Goal: Task Accomplishment & Management: Use online tool/utility

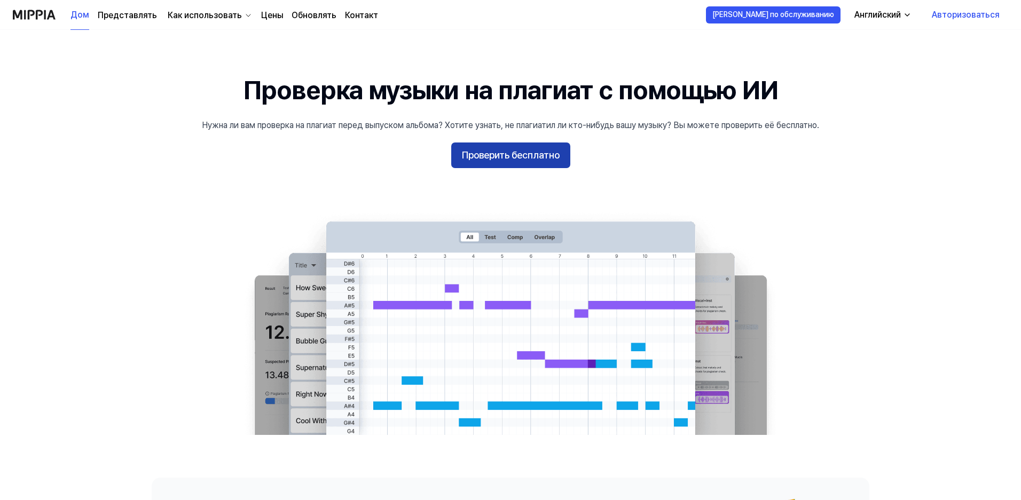
click at [535, 151] on font "Проверить бесплатно" at bounding box center [511, 154] width 98 height 11
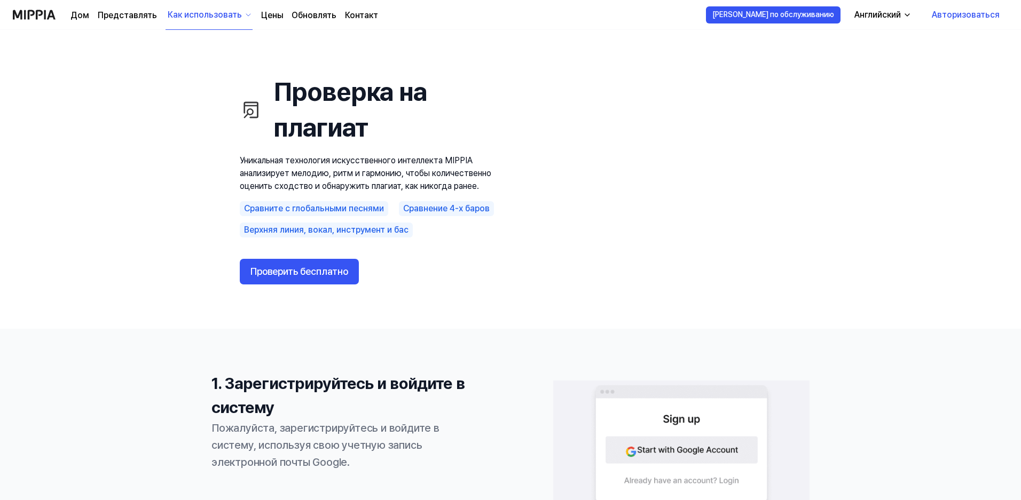
click at [274, 275] on font "Проверить бесплатно" at bounding box center [299, 271] width 98 height 11
